Goal: Task Accomplishment & Management: Manage account settings

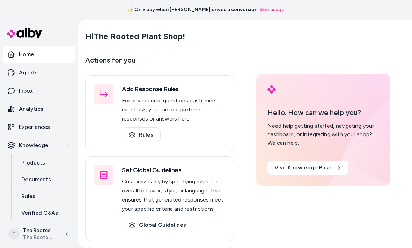
click at [43, 76] on link "Agents" at bounding box center [39, 72] width 73 height 17
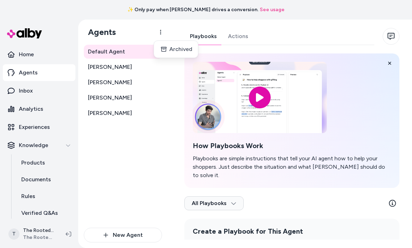
click at [154, 137] on html "✨ Only pay when [PERSON_NAME] drives a conversion. See usage Home Agents Inbox …" at bounding box center [206, 124] width 412 height 248
click at [264, 101] on input "image" at bounding box center [260, 97] width 134 height 71
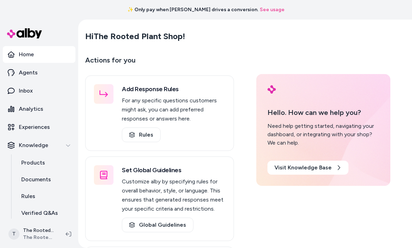
click at [35, 77] on link "Agents" at bounding box center [39, 72] width 73 height 17
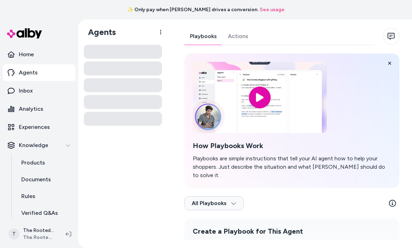
click at [45, 76] on link "Agents" at bounding box center [39, 72] width 73 height 17
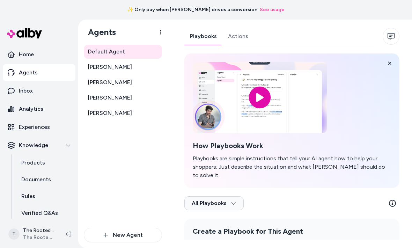
click at [126, 57] on link "Default Agent" at bounding box center [123, 52] width 78 height 14
click at [241, 32] on link "Actions" at bounding box center [237, 36] width 31 height 17
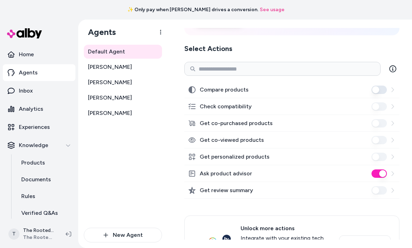
scroll to position [86, 0]
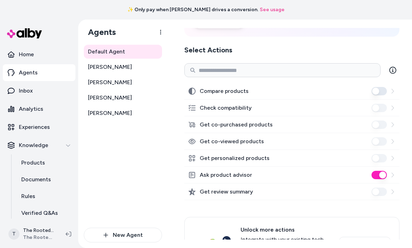
click at [109, 68] on link "[PERSON_NAME]" at bounding box center [123, 67] width 78 height 14
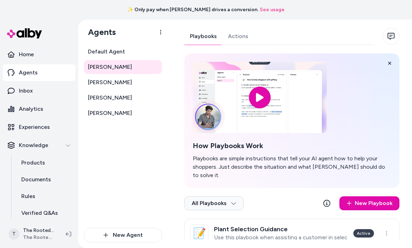
click at [119, 67] on link "[PERSON_NAME]" at bounding box center [123, 67] width 78 height 14
click at [129, 66] on link "[PERSON_NAME]" at bounding box center [123, 67] width 78 height 14
click at [106, 71] on span "[PERSON_NAME]" at bounding box center [110, 67] width 44 height 8
click at [106, 73] on link "[PERSON_NAME]" at bounding box center [123, 67] width 78 height 14
click at [237, 41] on link "Actions" at bounding box center [237, 36] width 31 height 17
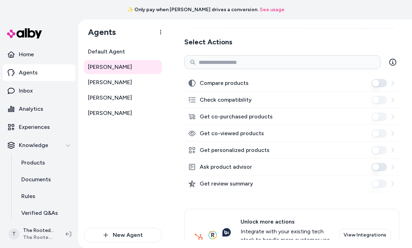
scroll to position [95, 0]
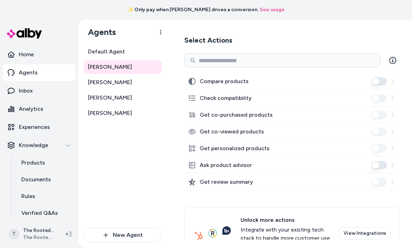
click at [383, 83] on button "Compare products" at bounding box center [379, 81] width 15 height 8
click at [377, 170] on div "Ask product advisor" at bounding box center [291, 165] width 215 height 17
click at [376, 188] on div "Get review summary" at bounding box center [291, 182] width 215 height 17
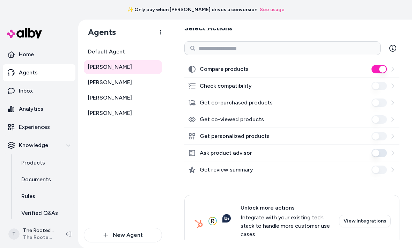
click at [389, 64] on div "Compare products" at bounding box center [291, 69] width 215 height 17
click at [384, 68] on button "Compare products" at bounding box center [379, 69] width 15 height 8
click at [380, 155] on button "Ask product advisor" at bounding box center [379, 153] width 15 height 8
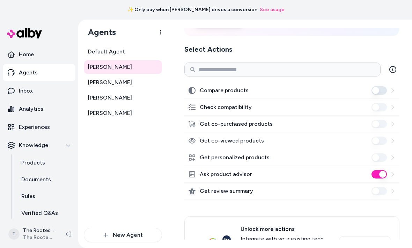
scroll to position [85, 0]
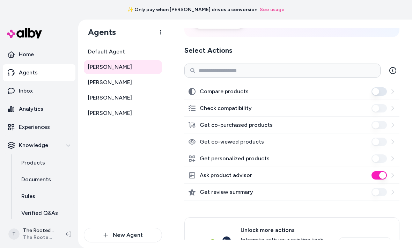
click at [383, 90] on button "Compare products" at bounding box center [379, 91] width 15 height 8
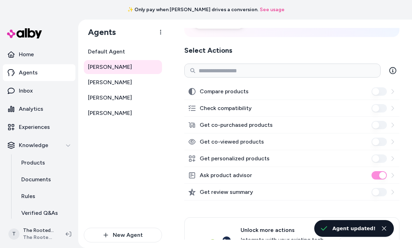
click at [386, 88] on div at bounding box center [379, 91] width 15 height 8
click at [387, 89] on div at bounding box center [384, 91] width 24 height 8
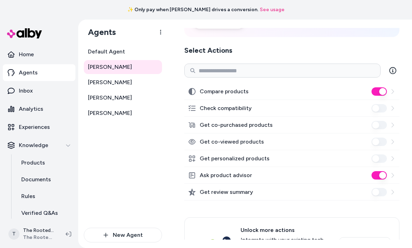
click at [373, 111] on div at bounding box center [379, 108] width 15 height 8
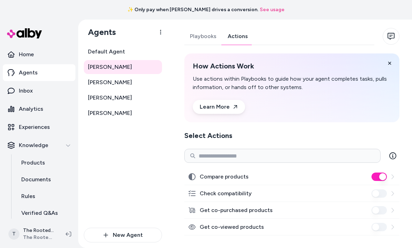
scroll to position [0, 0]
click at [389, 60] on button at bounding box center [390, 63] width 14 height 14
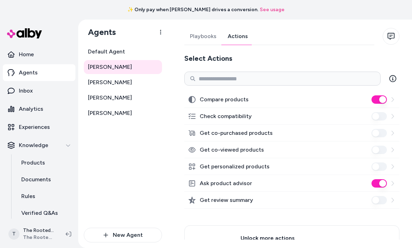
click at [112, 86] on link "[PERSON_NAME]" at bounding box center [123, 82] width 78 height 14
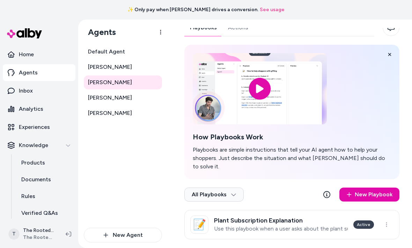
scroll to position [8, 0]
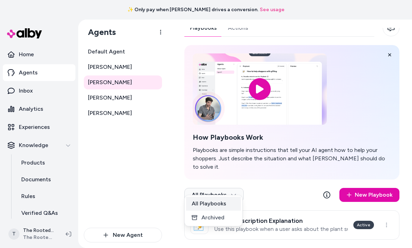
click at [220, 202] on div "All Playbooks" at bounding box center [213, 204] width 55 height 14
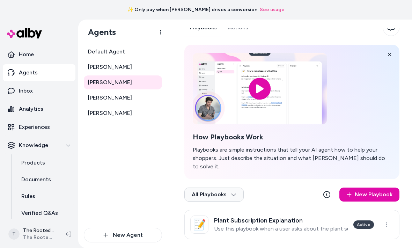
scroll to position [8, 0]
click at [233, 34] on link "Actions" at bounding box center [237, 28] width 31 height 17
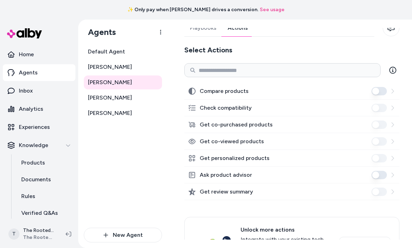
click at [381, 174] on button "Ask product advisor" at bounding box center [379, 175] width 15 height 8
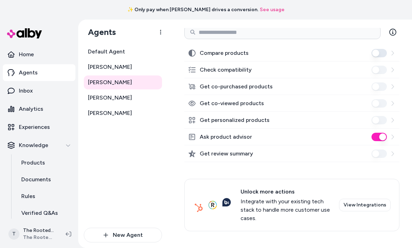
scroll to position [46, 0]
click at [94, 99] on span "[PERSON_NAME]" at bounding box center [110, 98] width 44 height 8
click at [90, 95] on span "[PERSON_NAME]" at bounding box center [110, 98] width 44 height 8
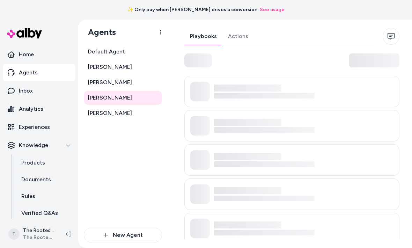
click at [90, 95] on span "[PERSON_NAME]" at bounding box center [110, 98] width 44 height 8
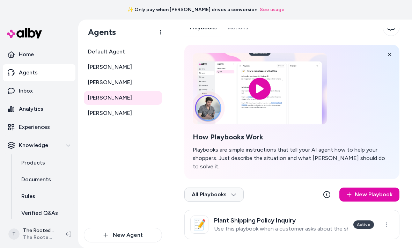
scroll to position [8, 0]
click at [237, 40] on div "Playbooks Actions How Playbooks Work Playbooks are simple instructions that tel…" at bounding box center [291, 130] width 215 height 220
click at [233, 29] on link "Actions" at bounding box center [237, 28] width 31 height 17
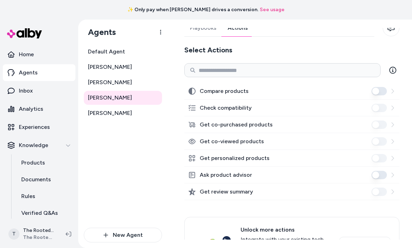
click at [99, 113] on span "[PERSON_NAME]" at bounding box center [110, 113] width 44 height 8
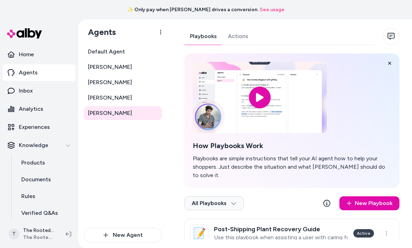
click at [96, 83] on span "[PERSON_NAME]" at bounding box center [110, 82] width 44 height 8
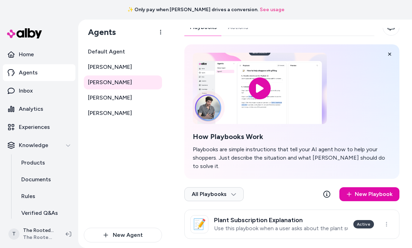
scroll to position [8, 0]
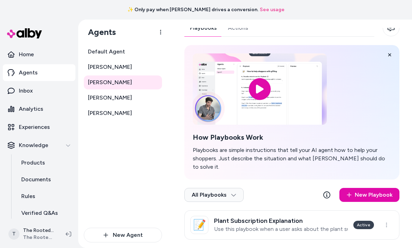
click at [99, 68] on span "[PERSON_NAME]" at bounding box center [110, 67] width 44 height 8
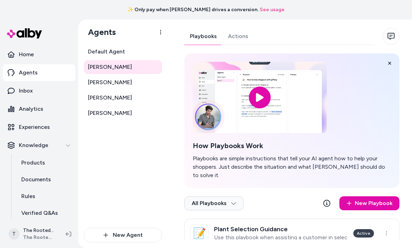
click at [94, 81] on span "[PERSON_NAME]" at bounding box center [110, 82] width 44 height 8
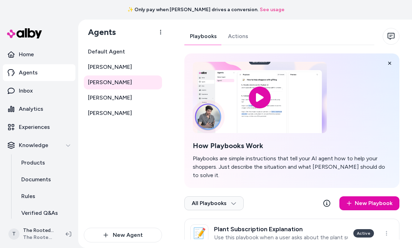
click at [235, 37] on link "Actions" at bounding box center [237, 36] width 31 height 17
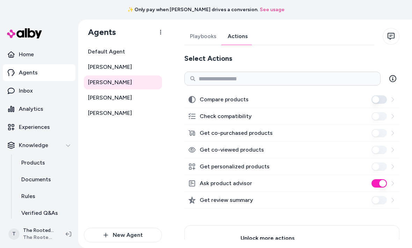
click at [374, 137] on div at bounding box center [379, 133] width 15 height 8
click at [368, 139] on div "Get co-purchased products" at bounding box center [291, 133] width 215 height 17
click at [393, 133] on icon at bounding box center [393, 133] width 6 height 6
click at [393, 132] on html "✨ Only pay when [PERSON_NAME] drives a conversion. See usage Home Agents Inbox …" at bounding box center [206, 124] width 412 height 248
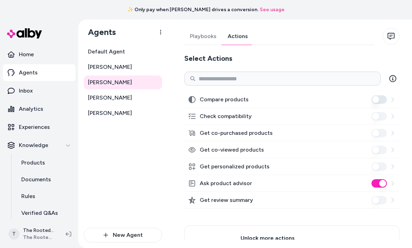
click at [379, 131] on html "✨ Only pay when [PERSON_NAME] drives a conversion. See usage Home Agents Inbox …" at bounding box center [206, 124] width 412 height 248
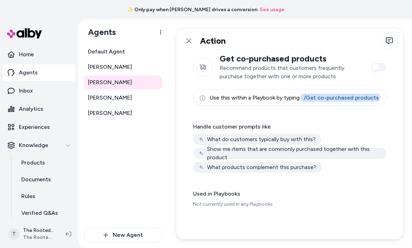
click at [189, 44] on link at bounding box center [189, 41] width 14 height 14
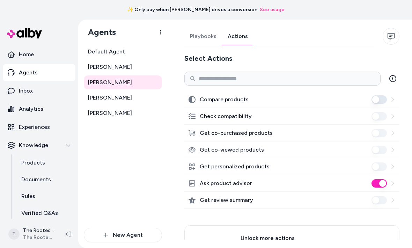
click at [385, 128] on div "Get co-purchased products" at bounding box center [291, 133] width 215 height 17
click at [388, 133] on div at bounding box center [384, 133] width 24 height 8
click at [375, 137] on div at bounding box center [379, 133] width 15 height 8
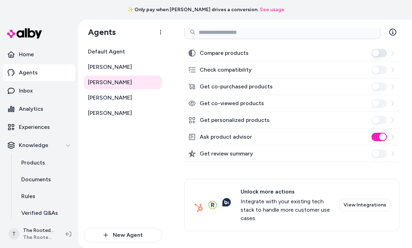
scroll to position [46, 0]
click at [385, 61] on div "Check compatibility" at bounding box center [291, 69] width 215 height 17
click at [366, 84] on div "Get co-purchased products" at bounding box center [291, 86] width 215 height 17
click at [398, 66] on div "Check compatibility" at bounding box center [291, 69] width 215 height 17
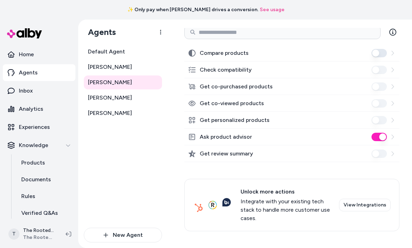
click at [380, 51] on button "Compare products" at bounding box center [379, 53] width 15 height 8
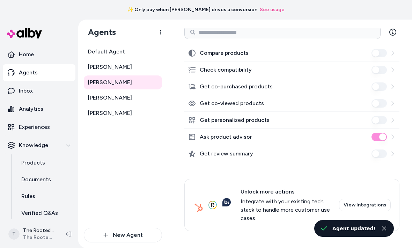
click at [378, 54] on button "Compare products" at bounding box center [379, 53] width 15 height 8
click at [381, 55] on button "Compare products" at bounding box center [379, 53] width 15 height 8
click at [388, 66] on div at bounding box center [384, 70] width 24 height 8
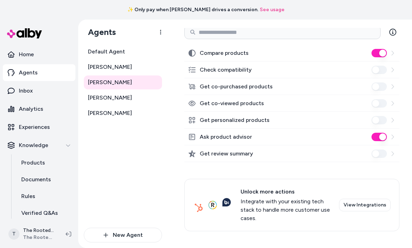
click at [136, 46] on link "Default Agent" at bounding box center [123, 52] width 78 height 14
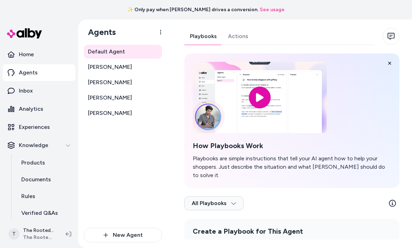
click at [241, 37] on link "Actions" at bounding box center [237, 36] width 31 height 17
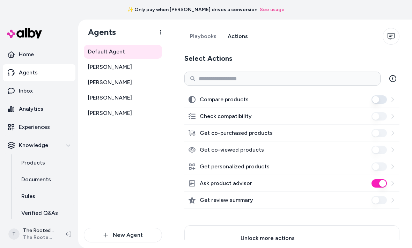
click at [209, 32] on link "Playbooks" at bounding box center [203, 36] width 38 height 17
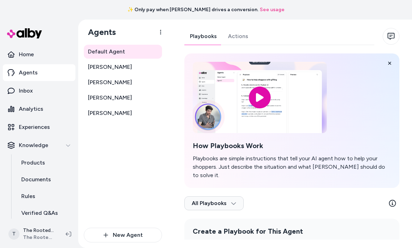
click at [31, 54] on p "Home" at bounding box center [26, 54] width 15 height 8
